Goal: Information Seeking & Learning: Learn about a topic

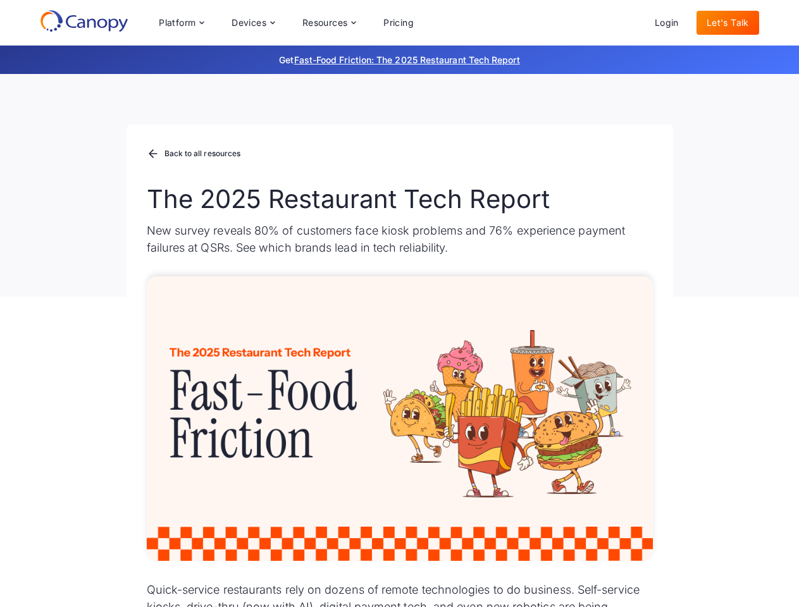
click at [286, 23] on div "Platform Platform Monitor A centralized view of your entire fleet Manage Remote…" at bounding box center [286, 22] width 275 height 25
click at [181, 23] on div "Platform" at bounding box center [177, 22] width 37 height 9
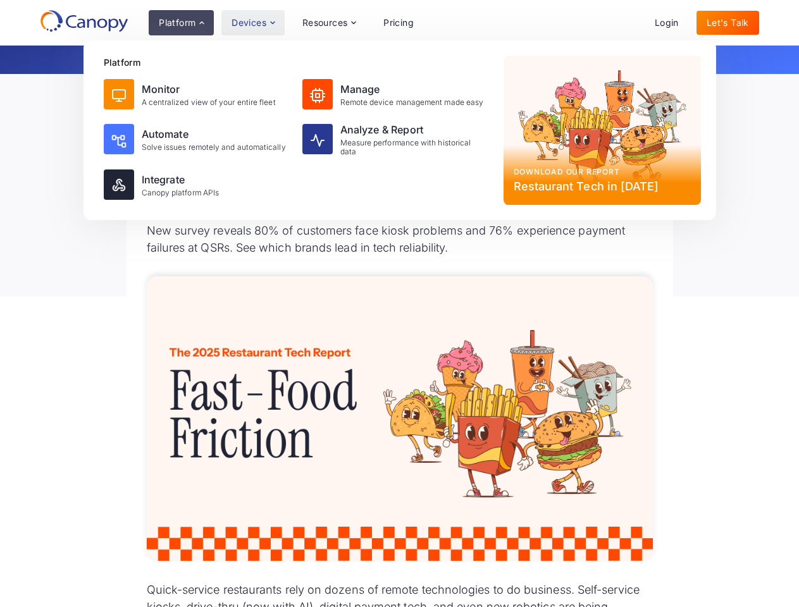
click at [252, 23] on div "Devices" at bounding box center [249, 22] width 35 height 9
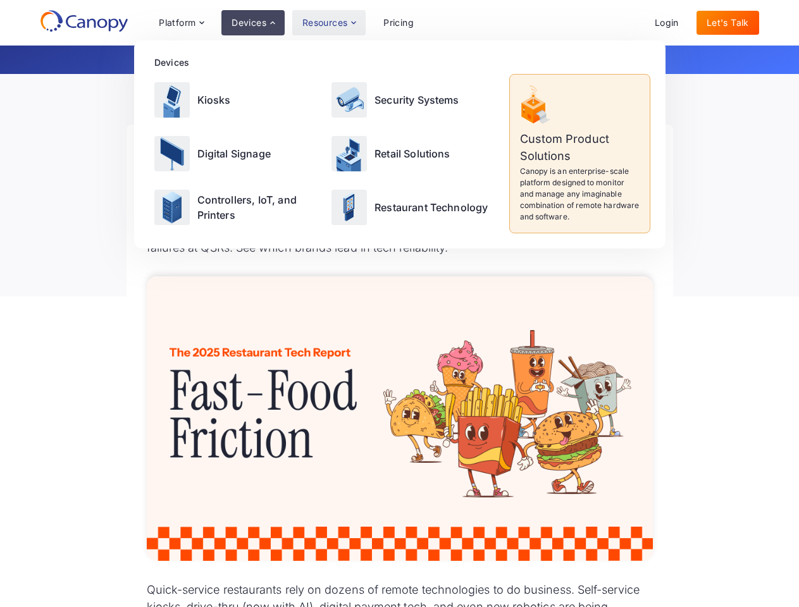
click at [328, 23] on div "Resources" at bounding box center [325, 22] width 46 height 9
